Goal: Task Accomplishment & Management: Use online tool/utility

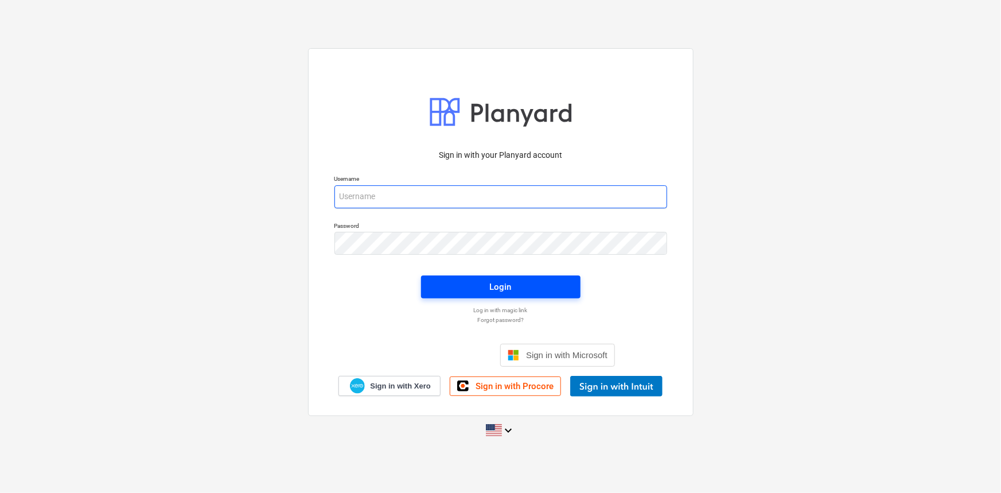
type input "[PERSON_NAME][EMAIL_ADDRESS][DOMAIN_NAME]"
click at [471, 280] on span "Login" at bounding box center [501, 286] width 132 height 15
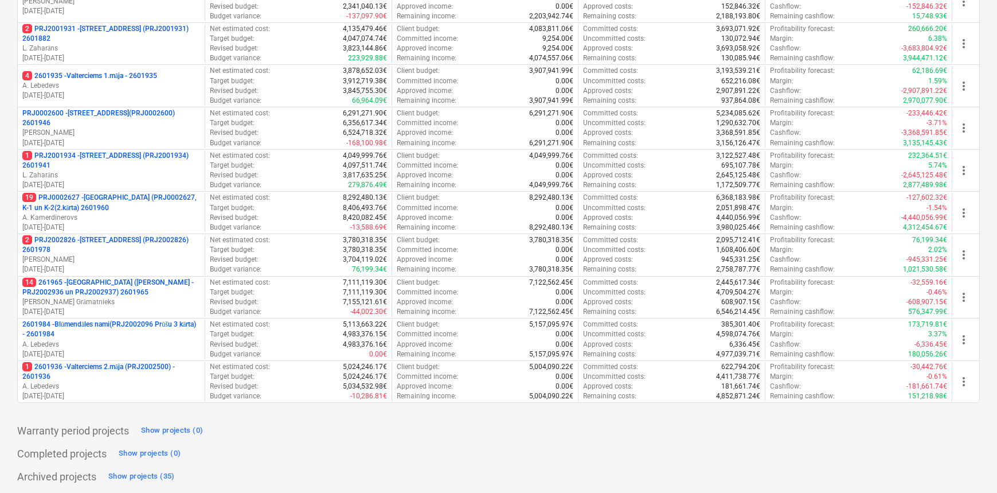
scroll to position [418, 0]
drag, startPoint x: 997, startPoint y: 398, endPoint x: 997, endPoint y: 365, distance: 33.3
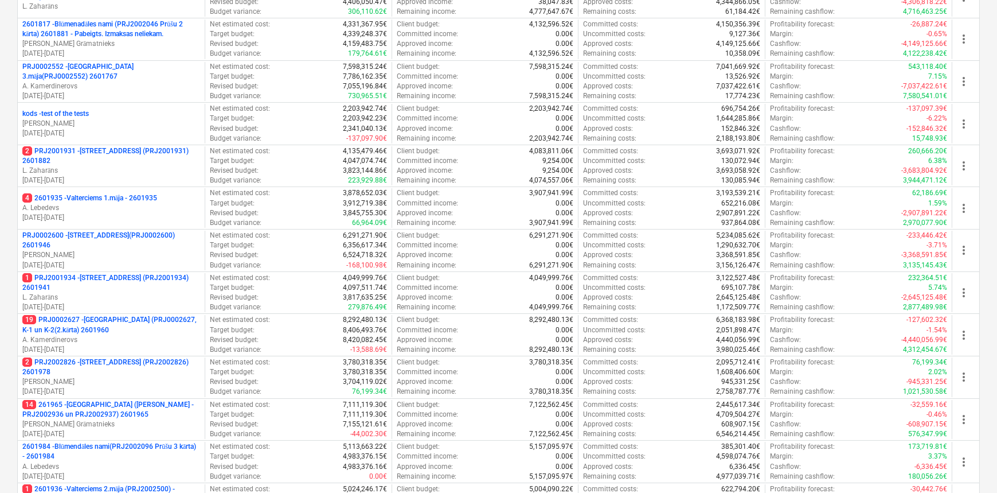
scroll to position [293, 0]
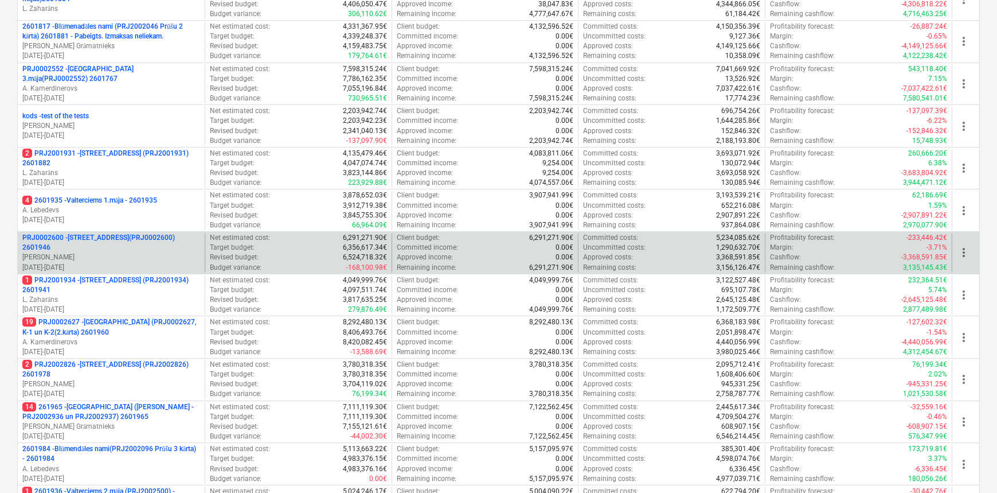
click at [125, 252] on p "[PERSON_NAME]" at bounding box center [111, 257] width 178 height 10
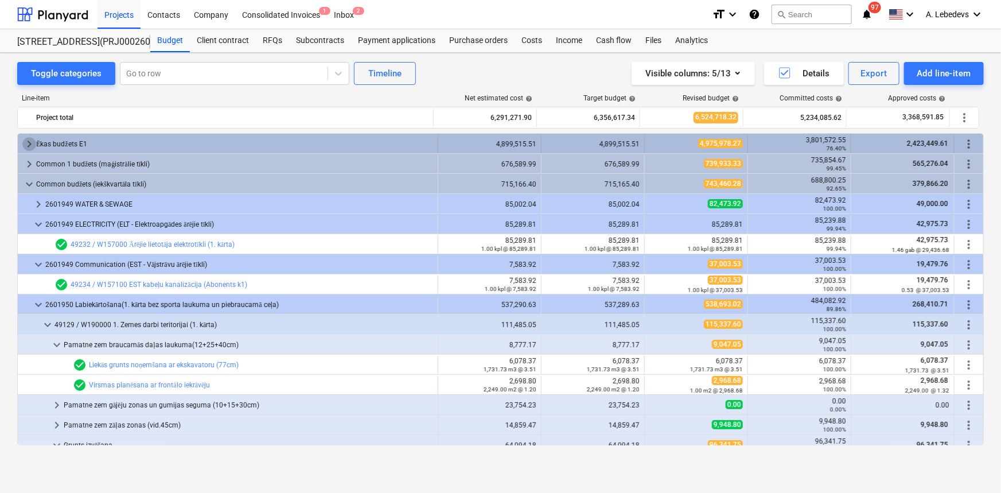
click at [22, 138] on span "keyboard_arrow_right" at bounding box center [29, 144] width 14 height 14
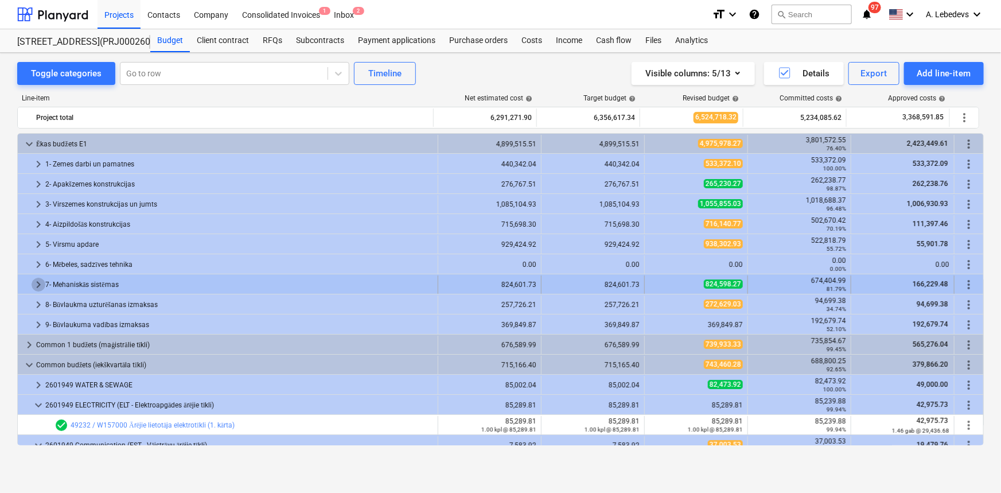
click at [36, 281] on span "keyboard_arrow_right" at bounding box center [39, 285] width 14 height 14
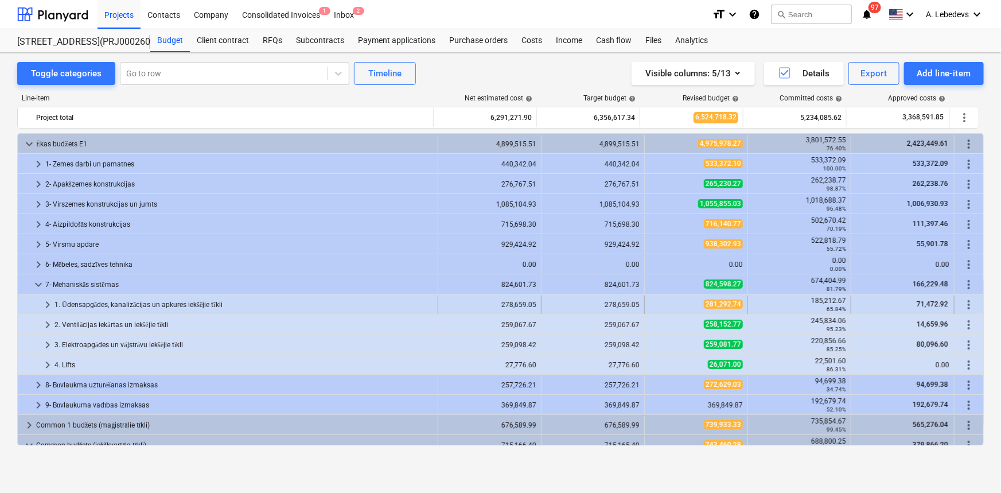
click at [46, 303] on span "keyboard_arrow_right" at bounding box center [48, 305] width 14 height 14
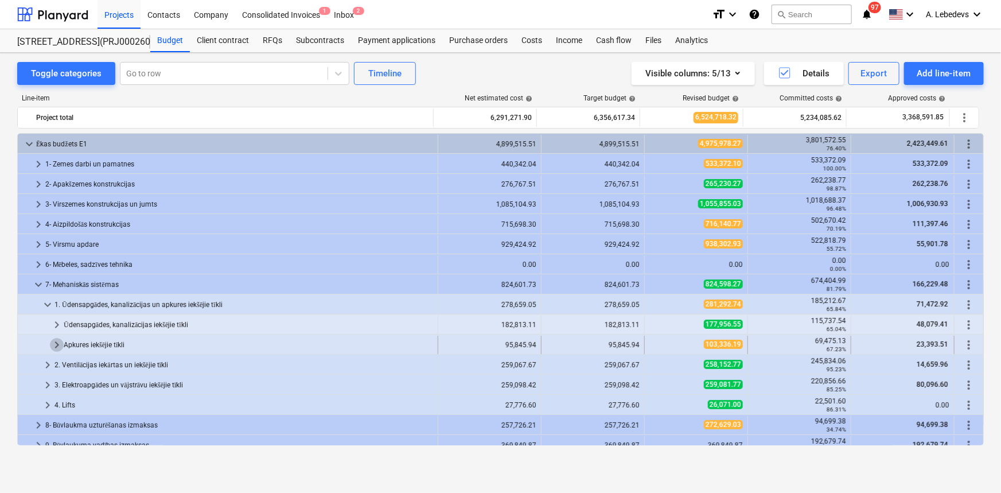
click at [57, 344] on span "keyboard_arrow_right" at bounding box center [57, 345] width 14 height 14
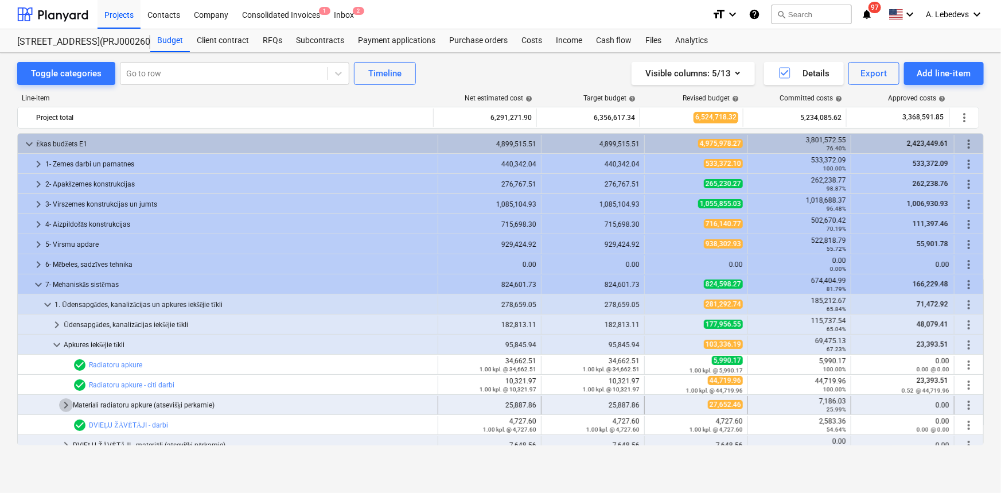
click at [62, 401] on span "keyboard_arrow_right" at bounding box center [66, 405] width 14 height 14
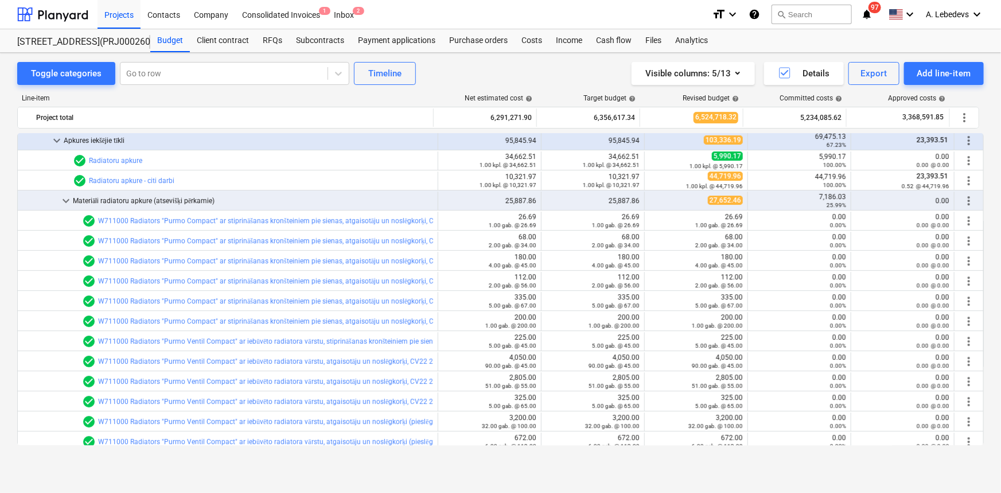
scroll to position [212, 0]
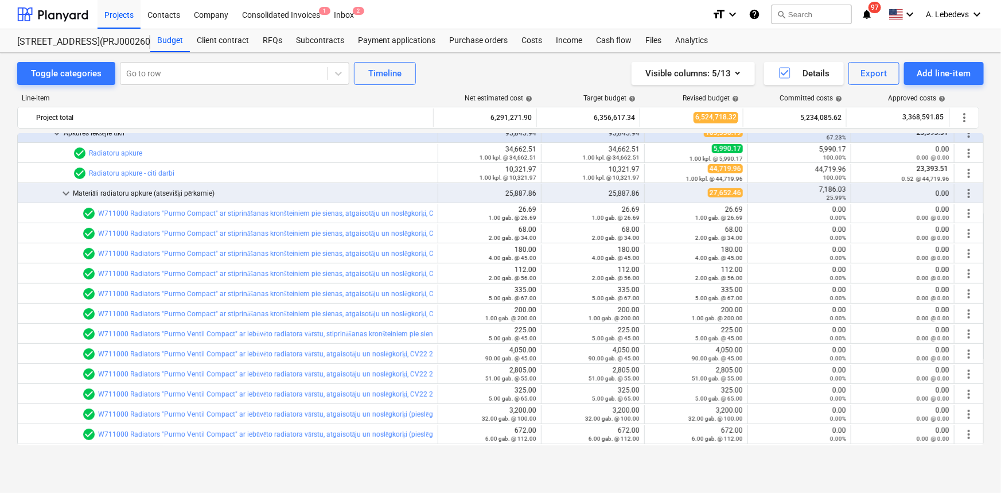
click at [986, 169] on div "Toggle categories Go to row Timeline Visible columns : 5/13 Details Export Add …" at bounding box center [500, 260] width 1001 height 415
drag, startPoint x: 984, startPoint y: 174, endPoint x: 988, endPoint y: 194, distance: 19.9
click at [988, 194] on div "Toggle categories Go to row Timeline Visible columns : 5/13 Details Export Add …" at bounding box center [500, 260] width 1001 height 415
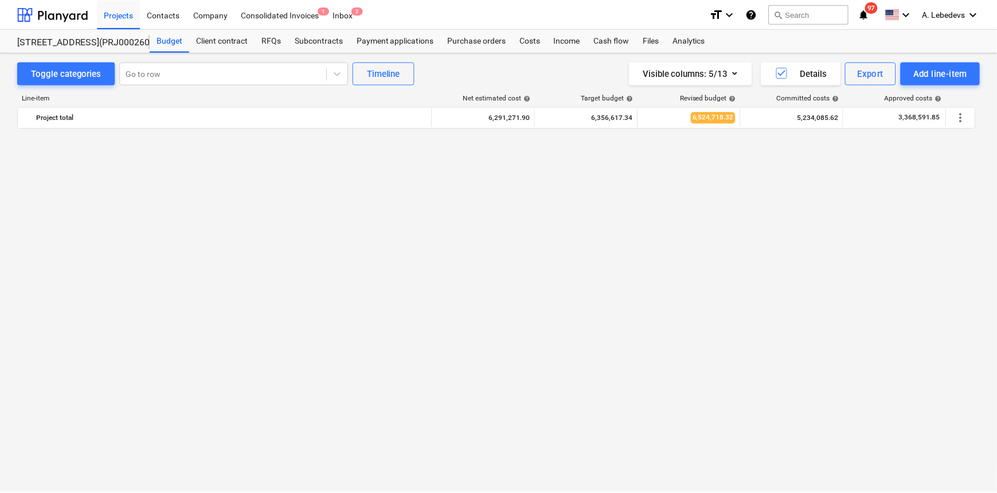
scroll to position [0, 0]
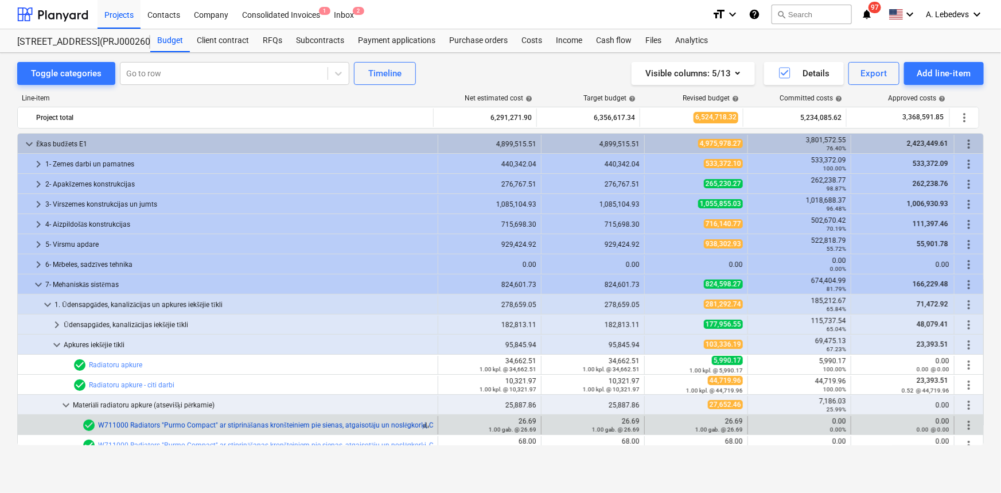
click at [375, 422] on link "W711000 Radiators "Purmo Compact" ar stiprināšanas kronšteiniem pie sienas, atg…" at bounding box center [296, 425] width 397 height 8
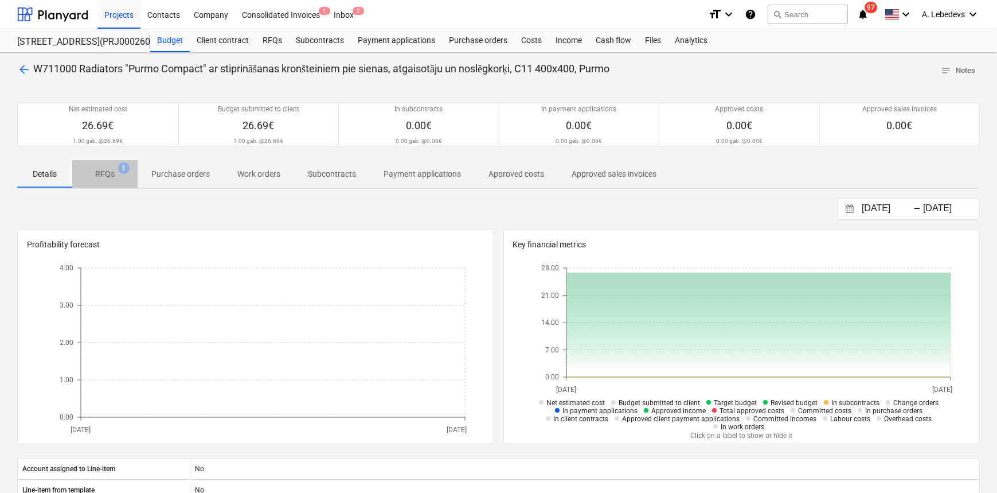
click at [103, 171] on p "RFQs" at bounding box center [105, 174] width 20 height 12
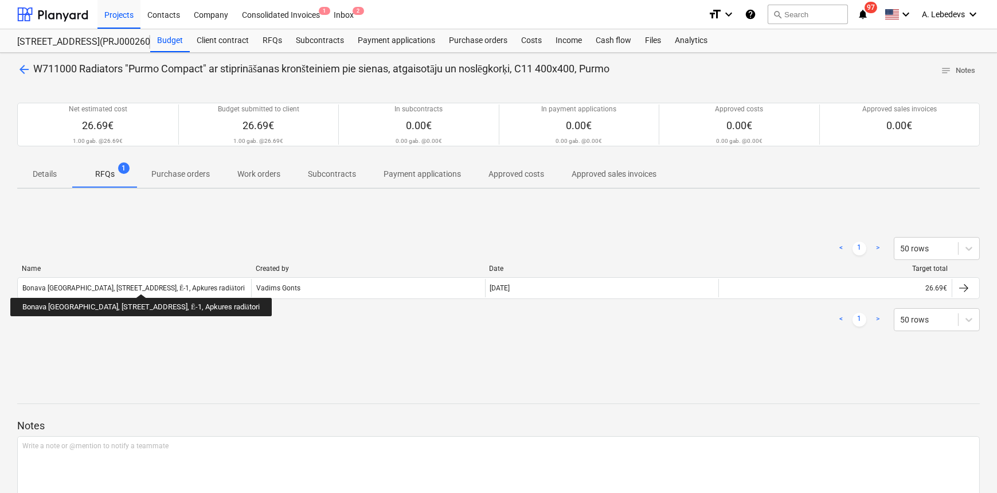
drag, startPoint x: 114, startPoint y: 283, endPoint x: 0, endPoint y: 497, distance: 242.0
click at [0, 492] on html "Projects Contacts Company Consolidated Invoices 1 Inbox 2 format_size keyboard_…" at bounding box center [498, 246] width 997 height 493
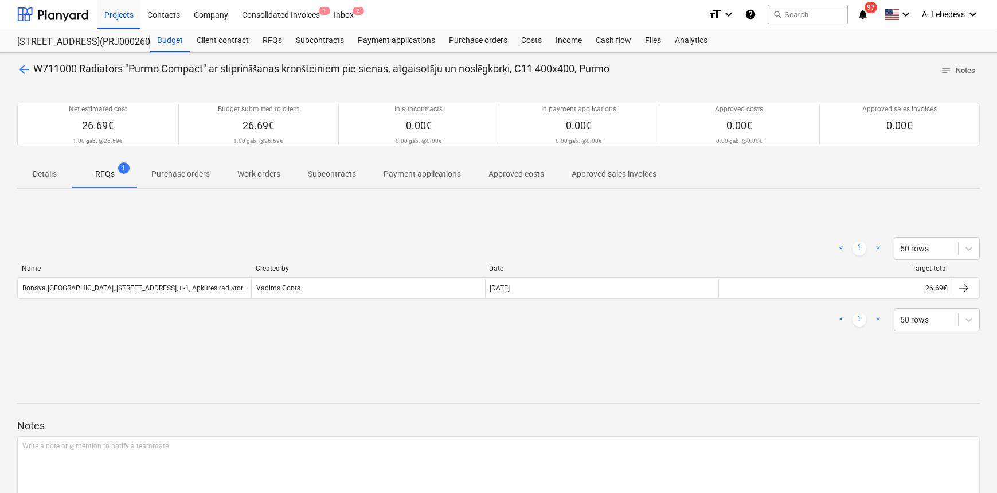
scroll to position [30, 0]
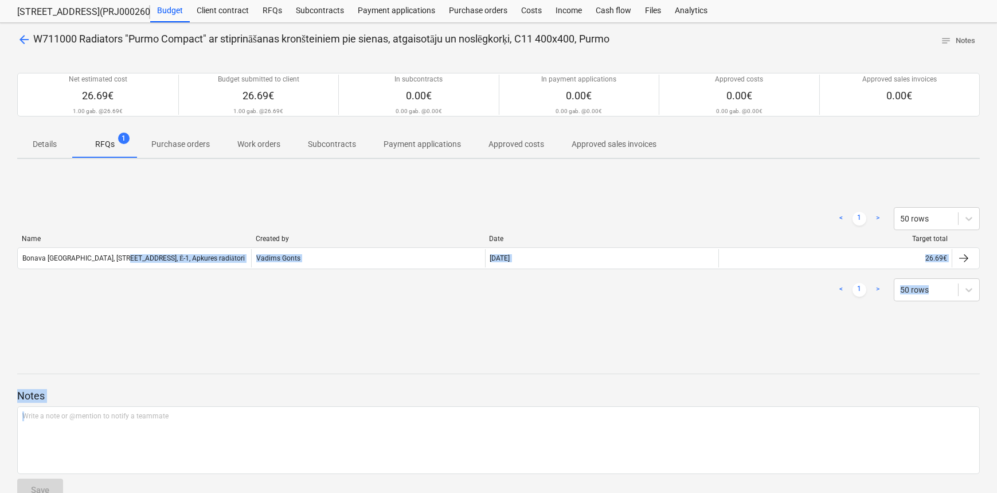
click at [170, 312] on div "< 1 > 50 rows Name Created by Date Target total Bonava [GEOGRAPHIC_DATA], [STRE…" at bounding box center [498, 254] width 963 height 122
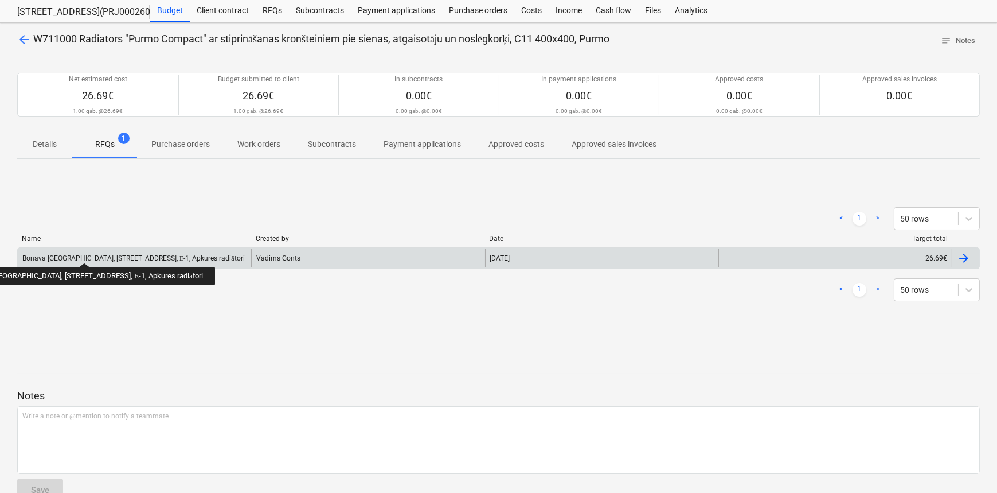
click at [57, 254] on div "Bonava [GEOGRAPHIC_DATA], [STREET_ADDRESS], Ē-1, Apkures radiātori" at bounding box center [133, 258] width 223 height 9
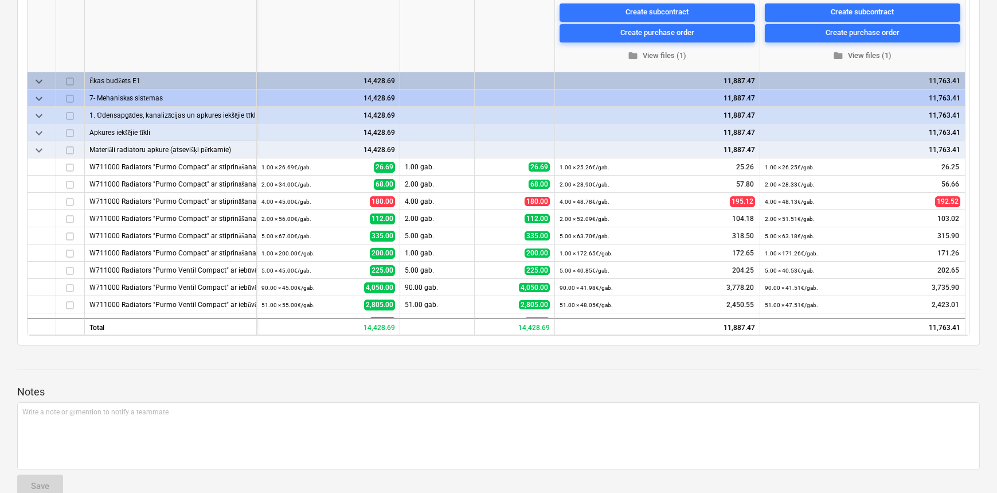
scroll to position [268, 0]
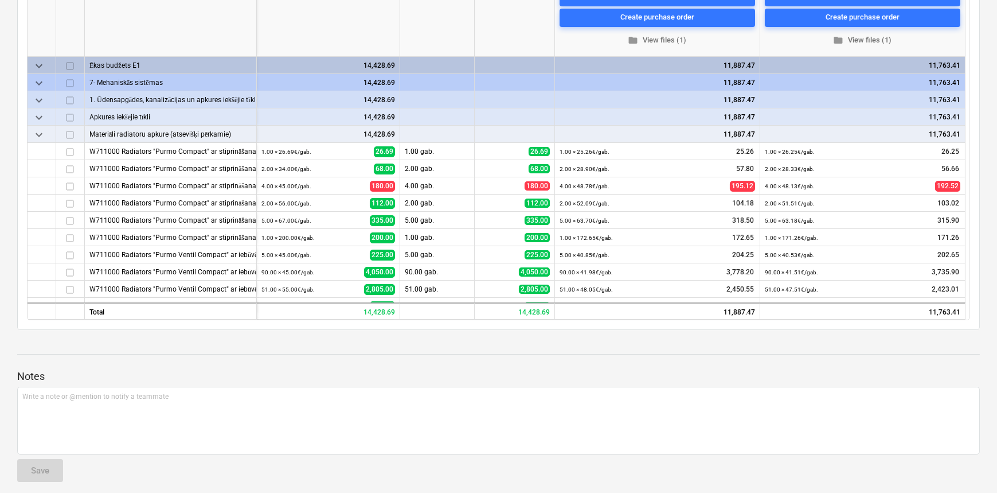
type textarea "x"
